Goal: Transaction & Acquisition: Purchase product/service

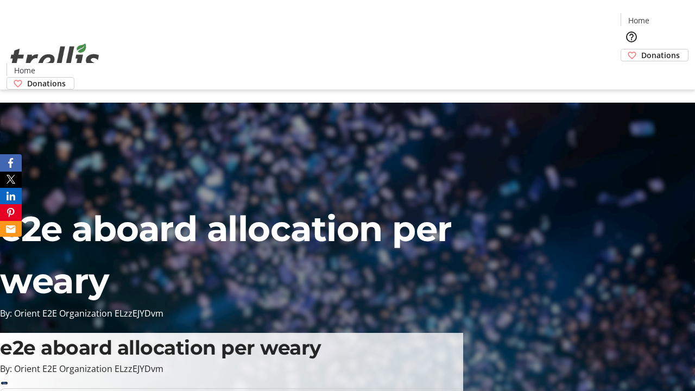
click at [641, 49] on span "Donations" at bounding box center [660, 54] width 39 height 11
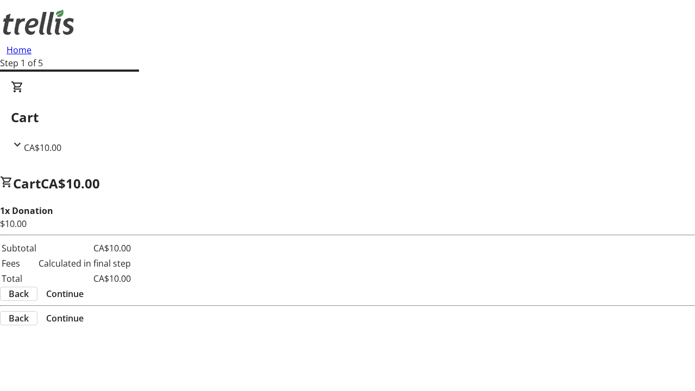
select select "CA"
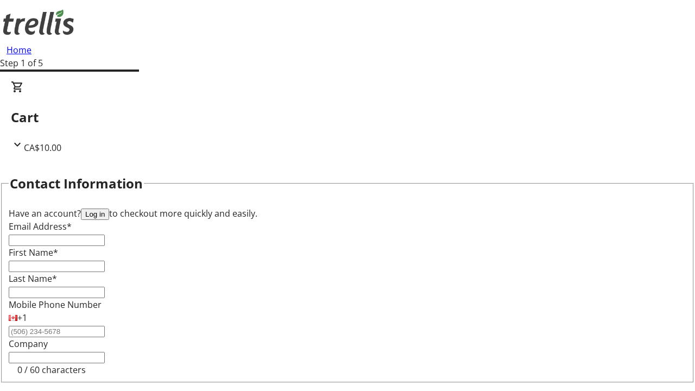
click at [109, 208] on button "Log in" at bounding box center [95, 213] width 28 height 11
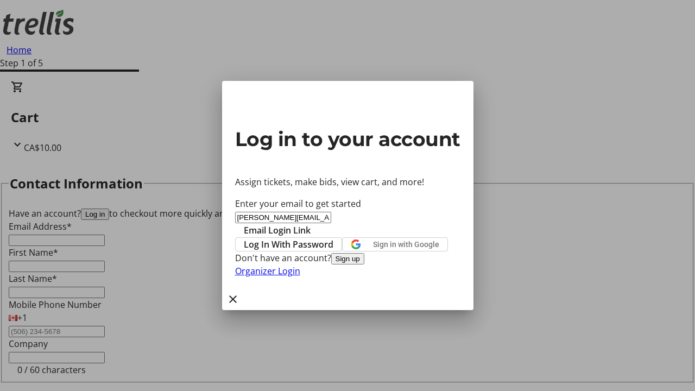
type input "[PERSON_NAME][EMAIL_ADDRESS][DOMAIN_NAME]"
click at [310, 224] on span "Email Login Link" at bounding box center [277, 230] width 67 height 13
